Goal: Information Seeking & Learning: Find specific page/section

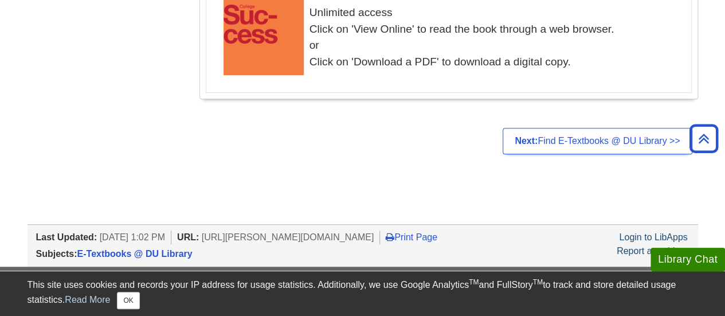
scroll to position [2421, 0]
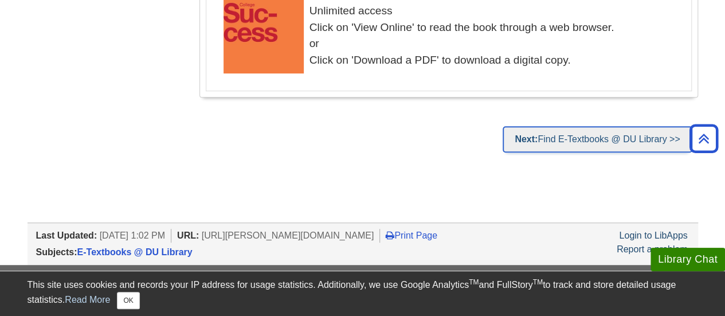
click at [591, 126] on link "Next: Find E-Textbooks @ DU Library >>" at bounding box center [597, 139] width 189 height 26
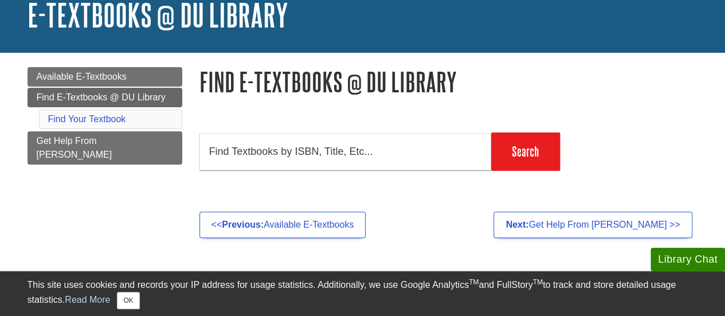
scroll to position [81, 0]
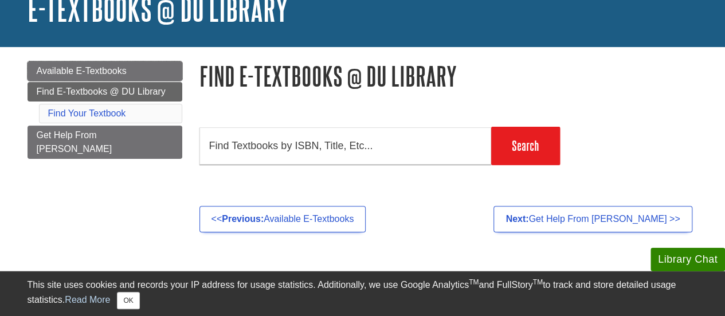
click at [107, 72] on span "Available E-Textbooks" at bounding box center [82, 71] width 90 height 10
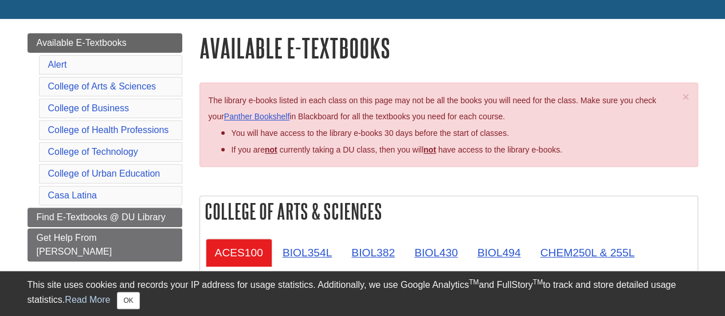
scroll to position [118, 0]
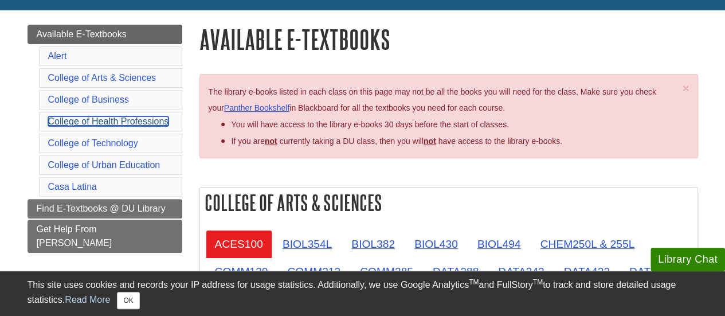
click at [139, 123] on link "College of Health Professions" at bounding box center [108, 121] width 121 height 10
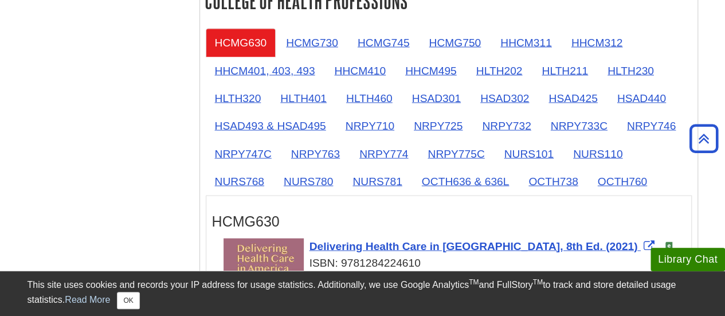
scroll to position [1059, 0]
click at [373, 170] on link "NURS781" at bounding box center [377, 180] width 68 height 28
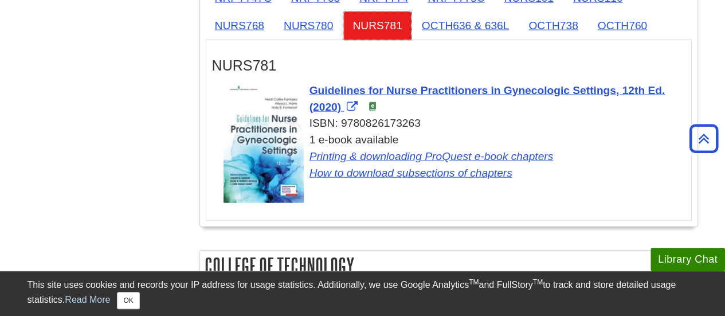
scroll to position [1214, 0]
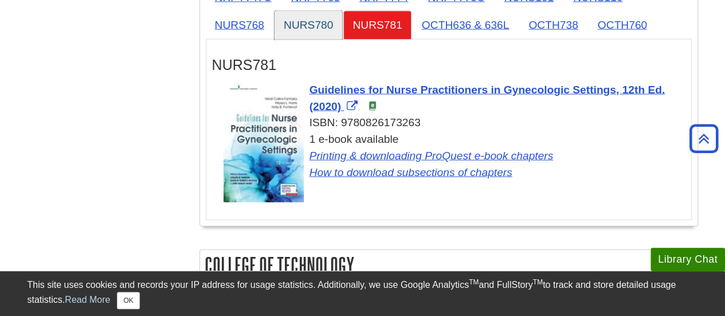
click at [290, 25] on link "NURS780" at bounding box center [309, 25] width 68 height 28
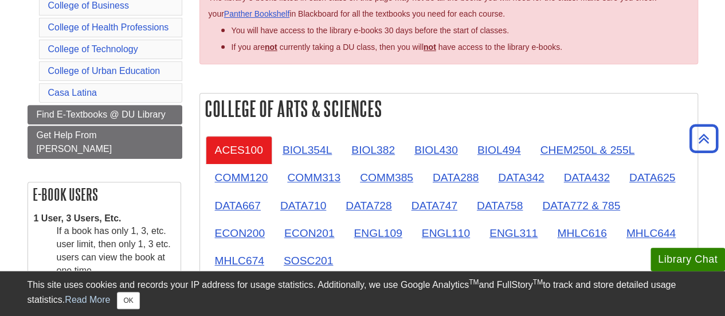
scroll to position [0, 0]
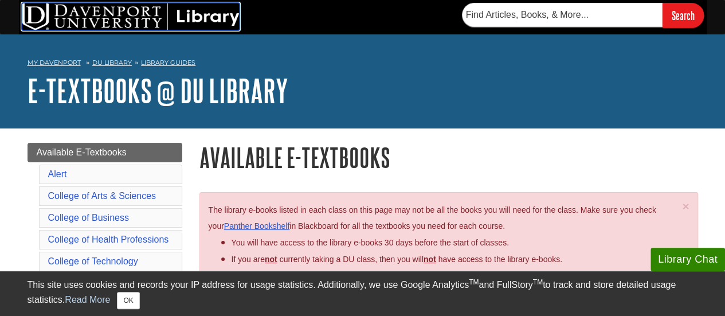
click at [96, 13] on img at bounding box center [131, 17] width 218 height 28
